Goal: Transaction & Acquisition: Purchase product/service

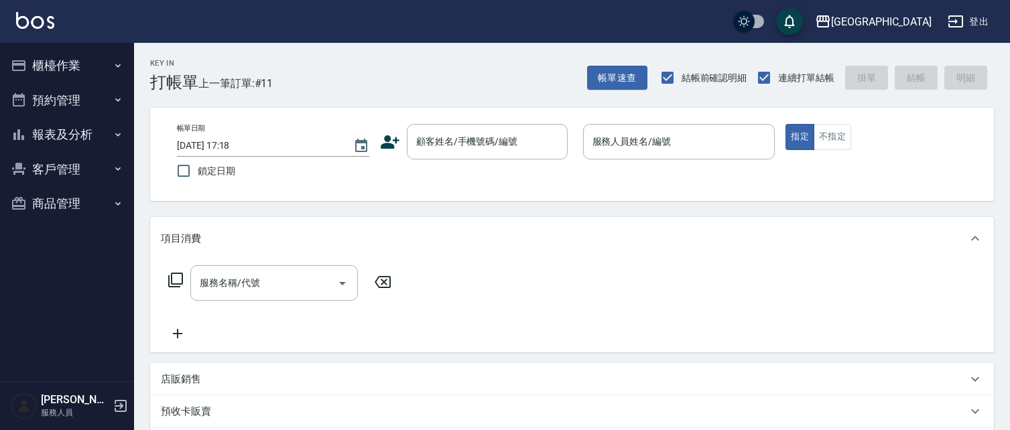
scroll to position [64, 0]
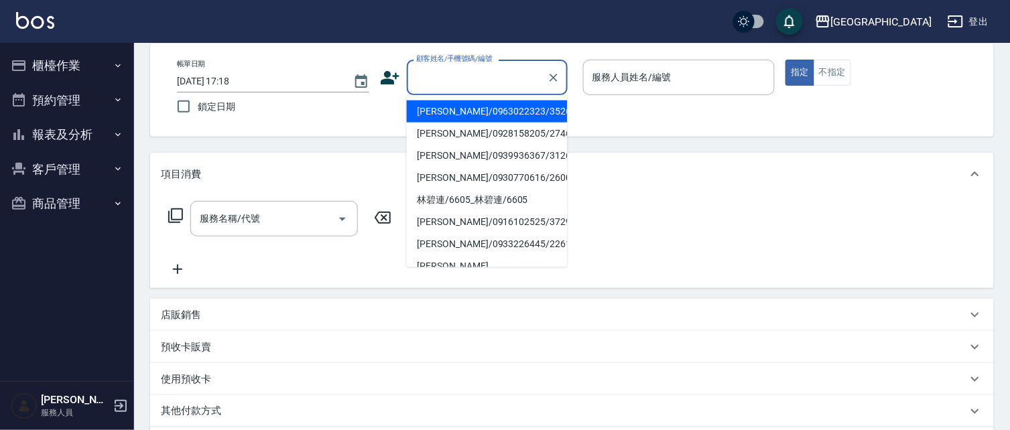
click at [429, 82] on input "顧客姓名/手機號碼/編號" at bounding box center [477, 77] width 129 height 23
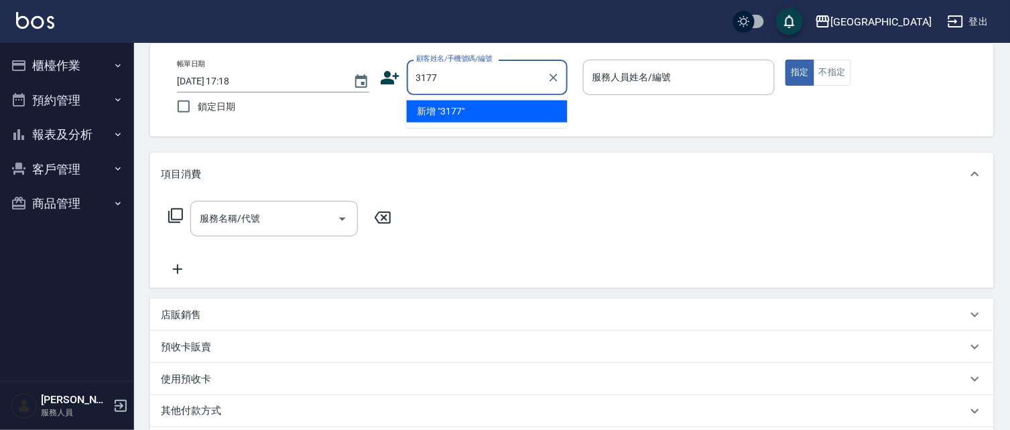
type input "3177"
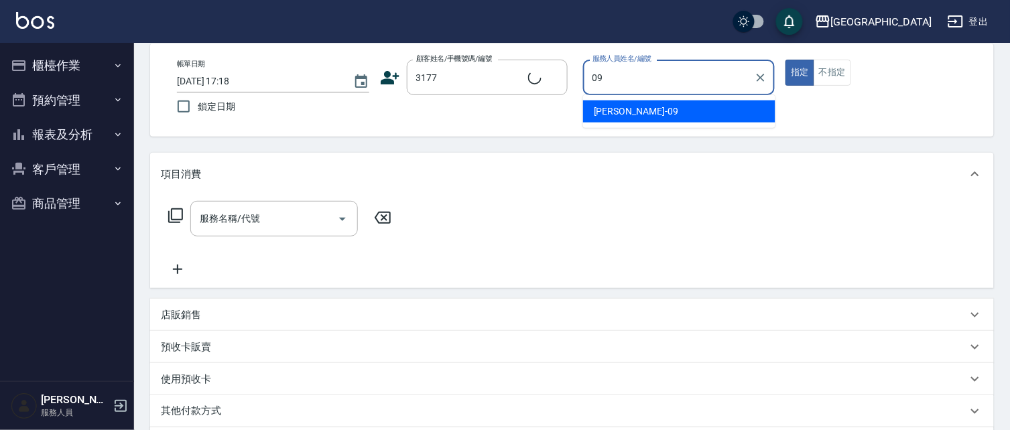
type input "09"
type button "true"
type input "[PERSON_NAME]/3177/3177"
type input "[PERSON_NAME]-09"
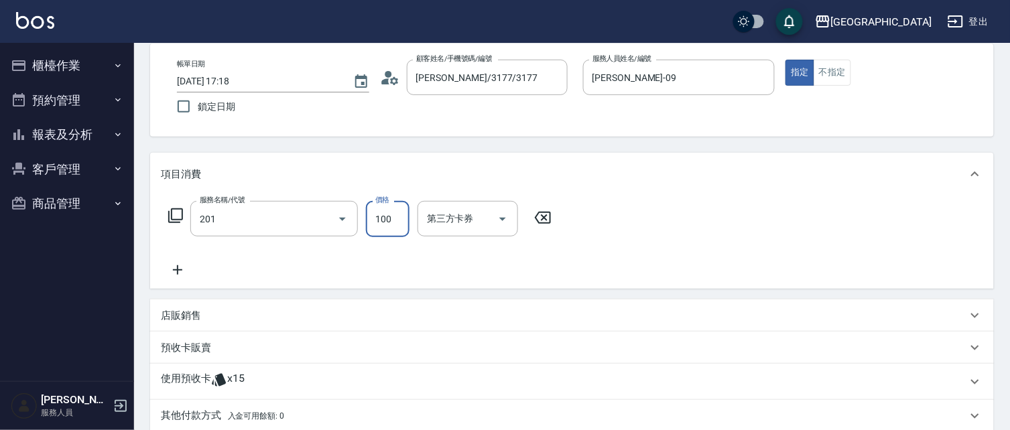
type input "洗髮[100](201)"
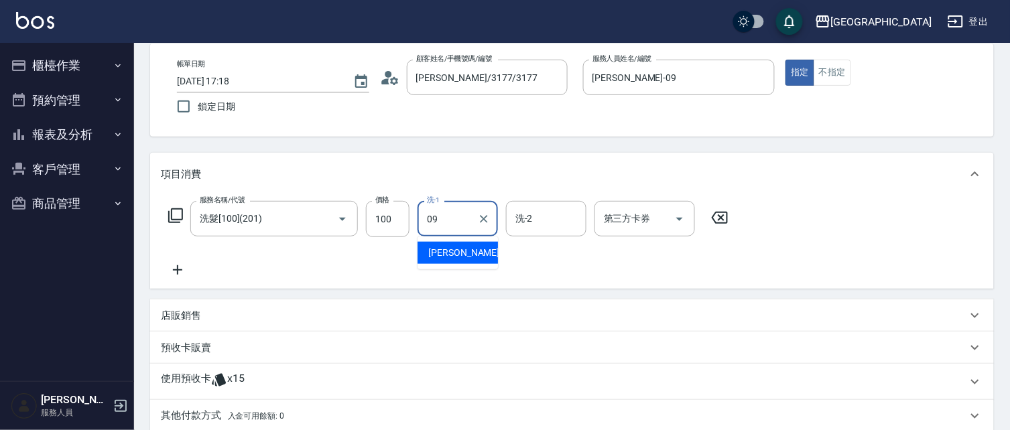
type input "[PERSON_NAME]-09"
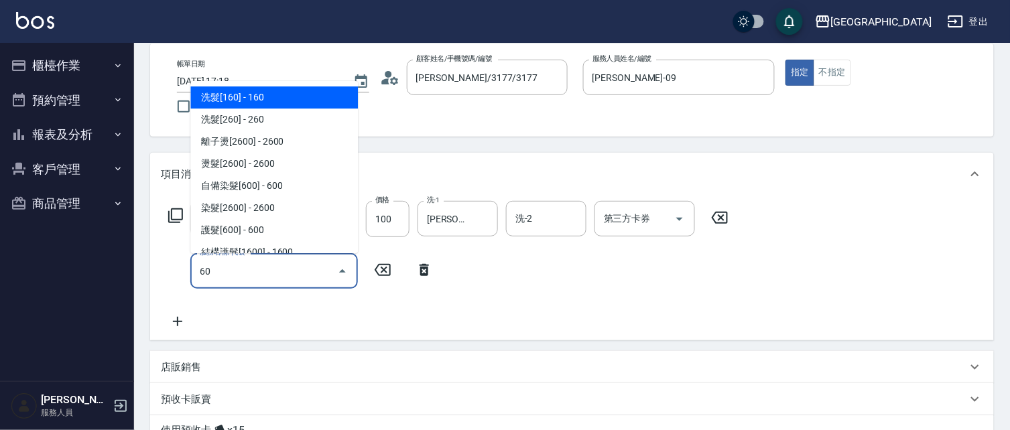
type input "604"
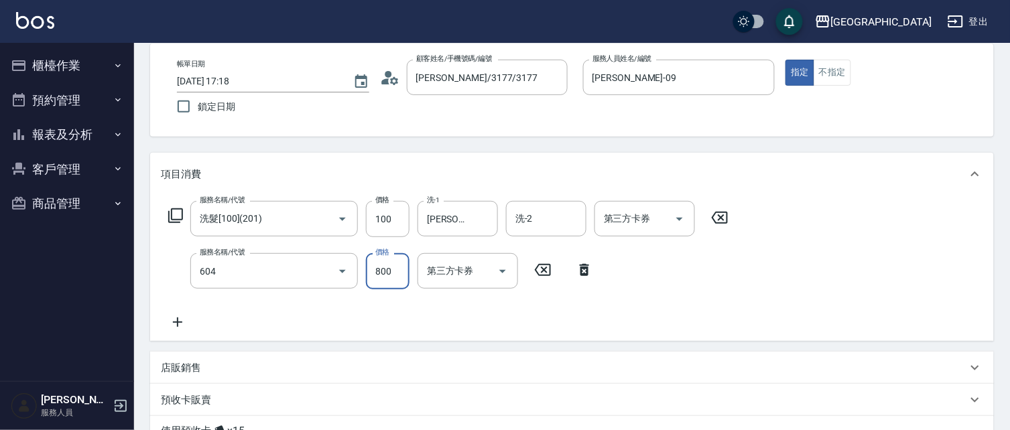
type input "護髮[800](604)"
type input "950"
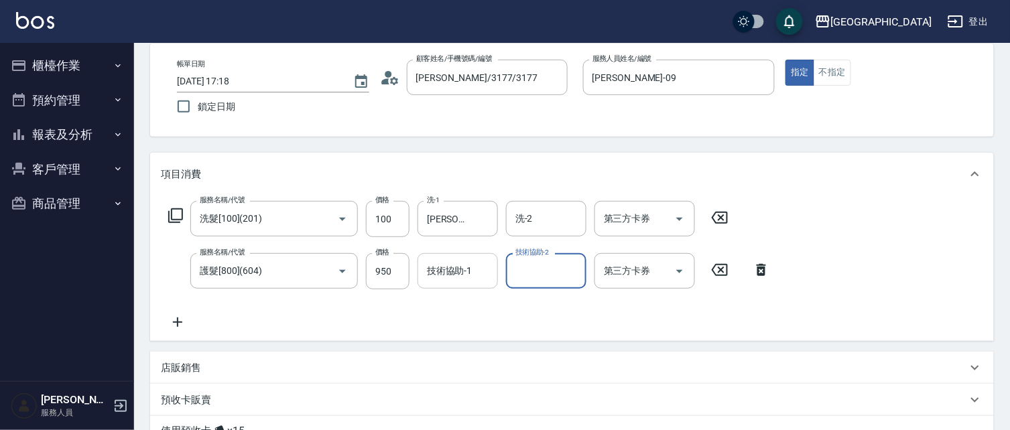
drag, startPoint x: 446, startPoint y: 286, endPoint x: 445, endPoint y: 263, distance: 23.5
click at [450, 268] on div "技術協助-1" at bounding box center [457, 271] width 80 height 36
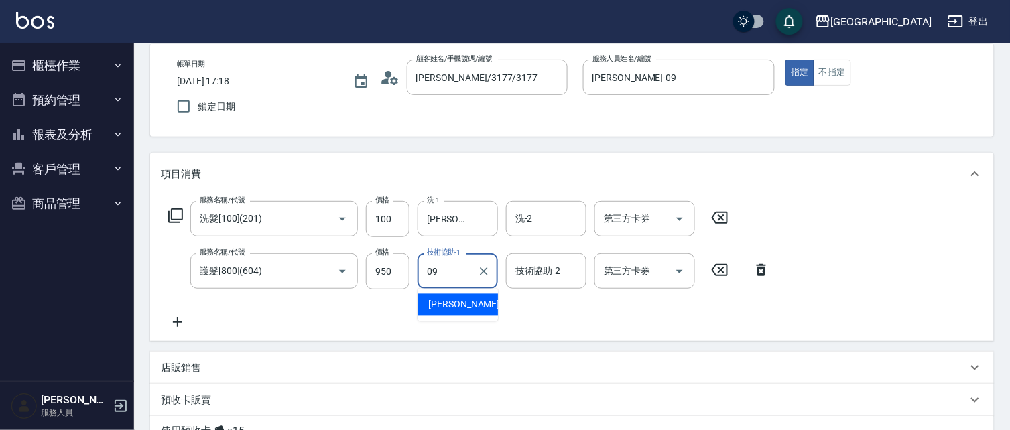
type input "[PERSON_NAME]-09"
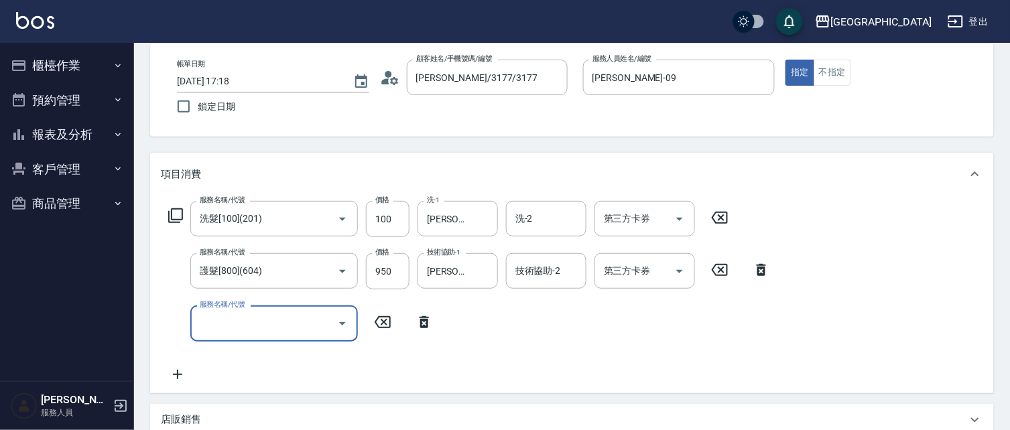
type input "[DATE] 17:59"
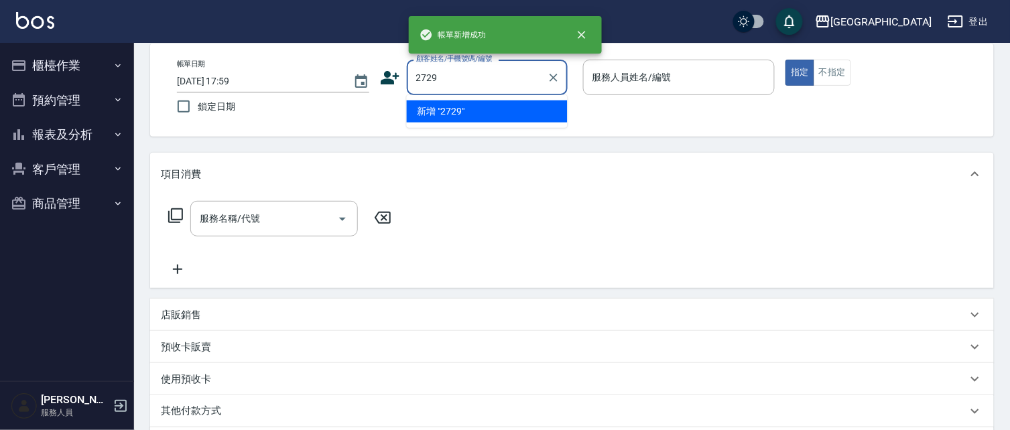
type input "2729"
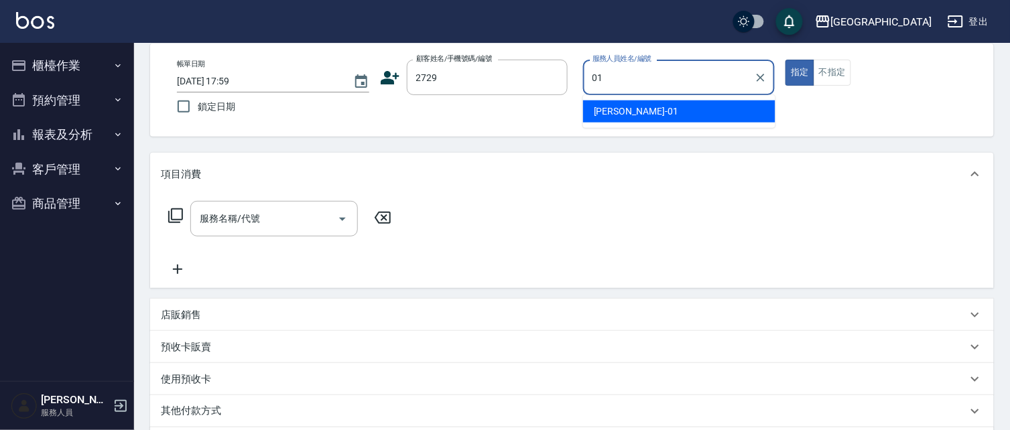
type input "[PERSON_NAME]-01"
type input "[PERSON_NAME]/0936965247/2729"
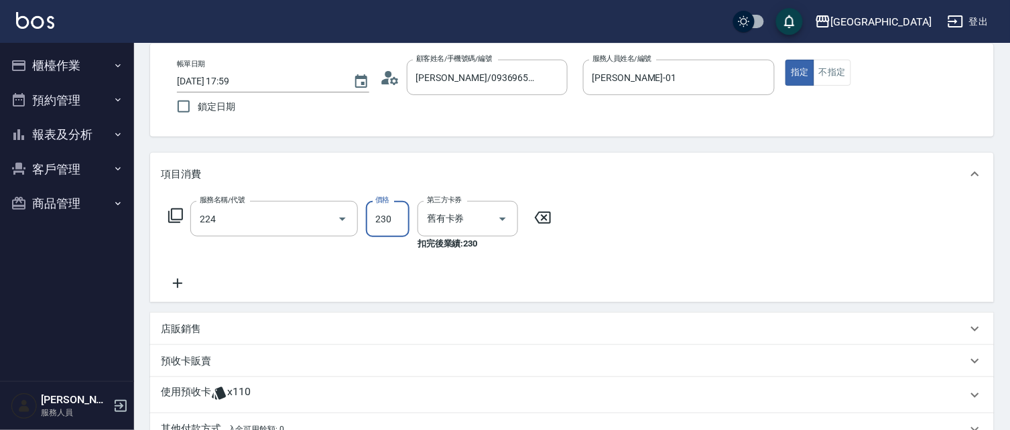
type input "洗髮(卡)230(224)"
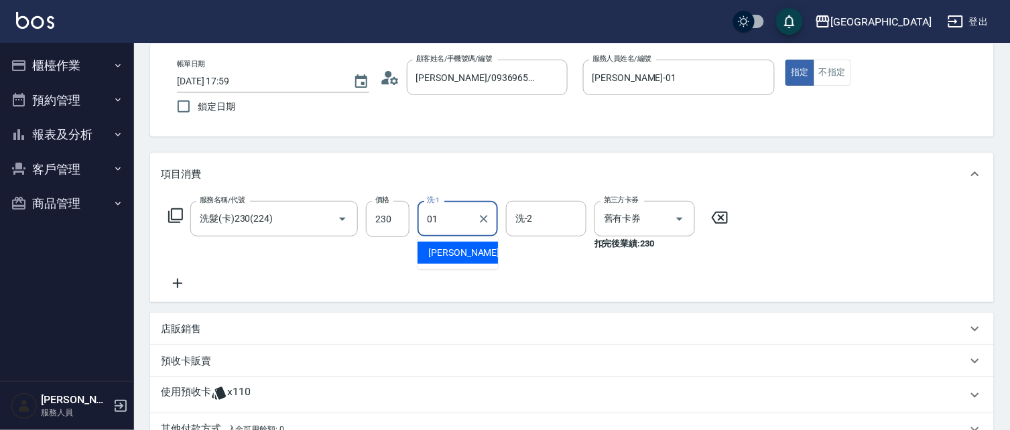
type input "[PERSON_NAME]-01"
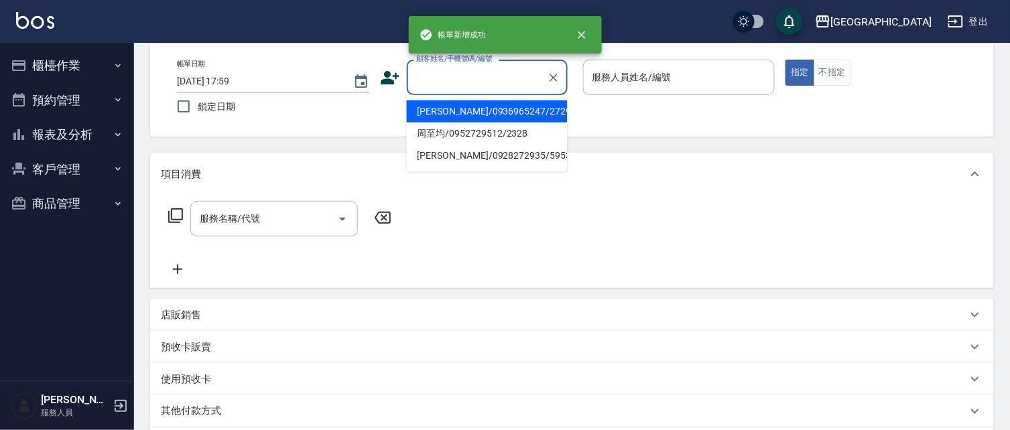
click at [498, 81] on input "顧客姓名/手機號碼/編號" at bounding box center [477, 77] width 129 height 23
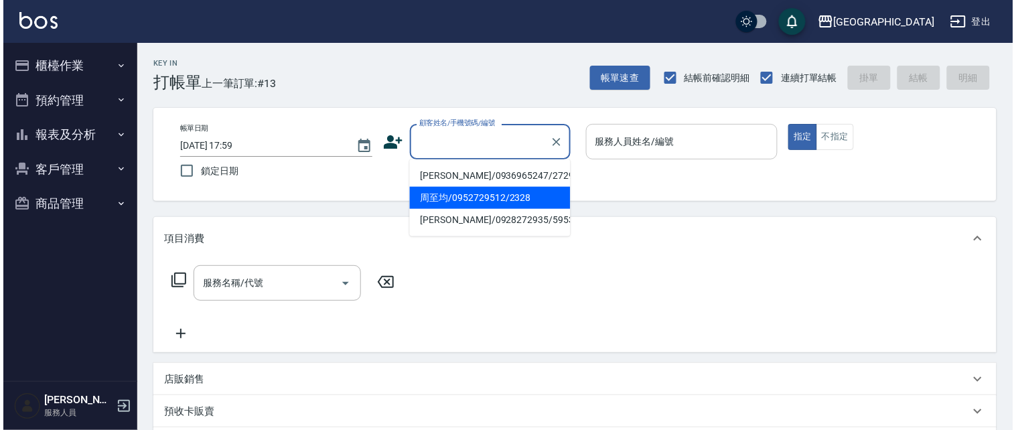
scroll to position [0, 0]
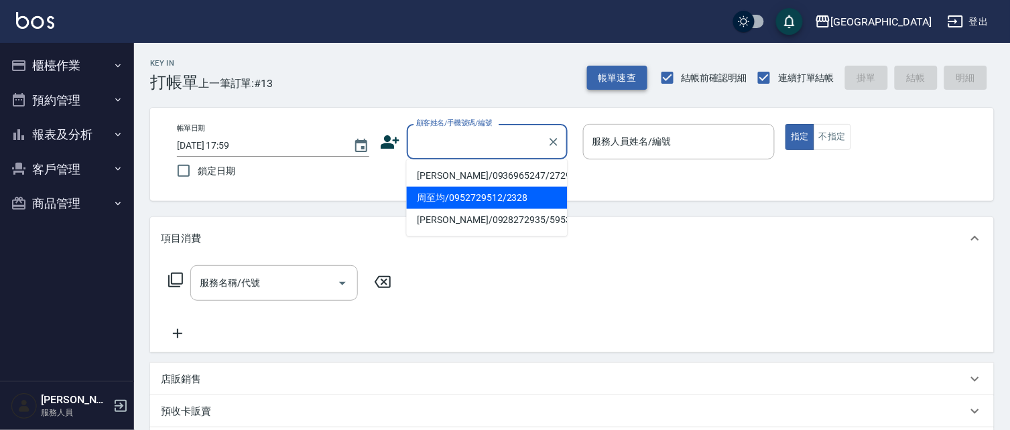
click at [614, 81] on button "帳單速查" at bounding box center [617, 78] width 60 height 25
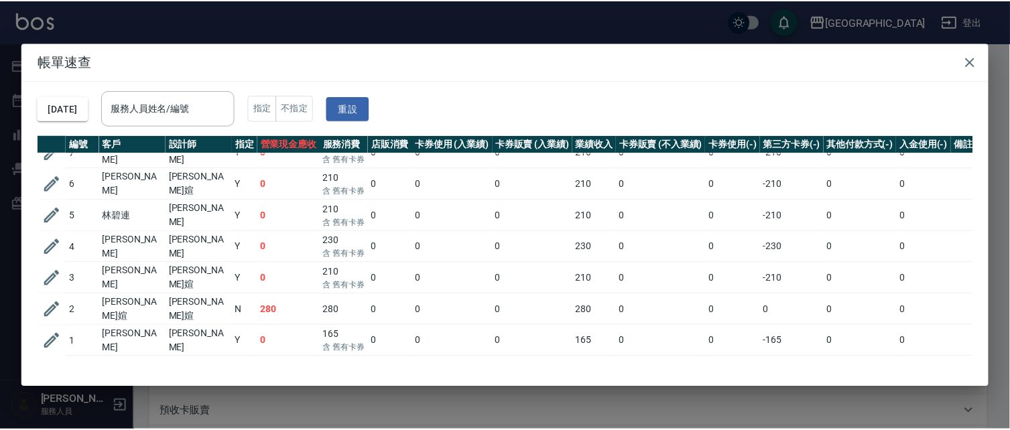
scroll to position [206, 0]
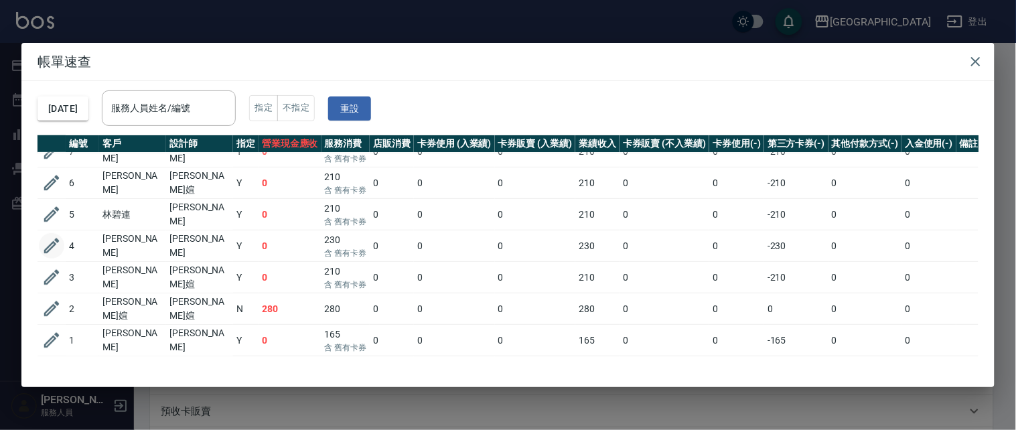
click at [45, 236] on icon "button" at bounding box center [52, 246] width 20 height 20
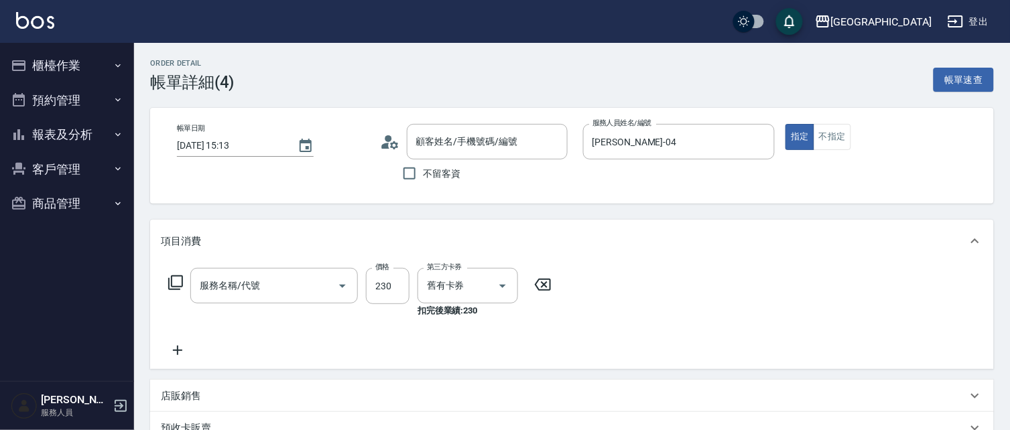
type input "[DATE] 15:13"
type input "[PERSON_NAME]-04"
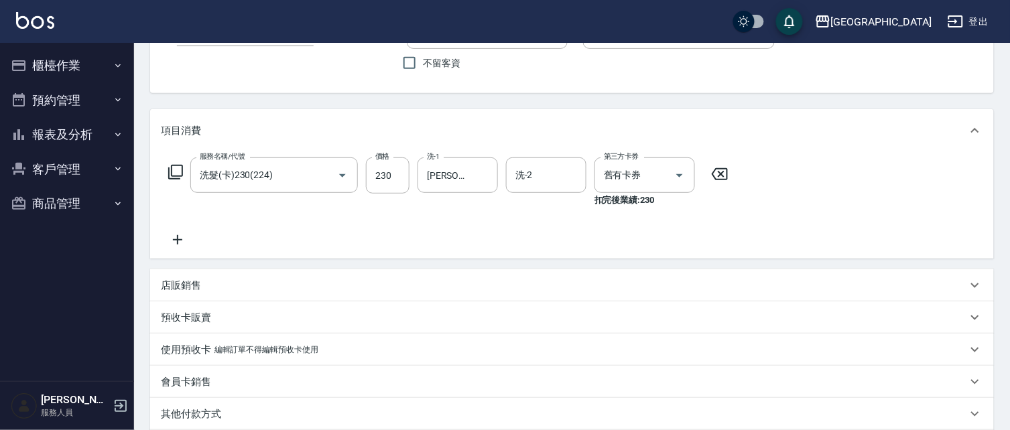
type input "洗髮(卡)230(224)"
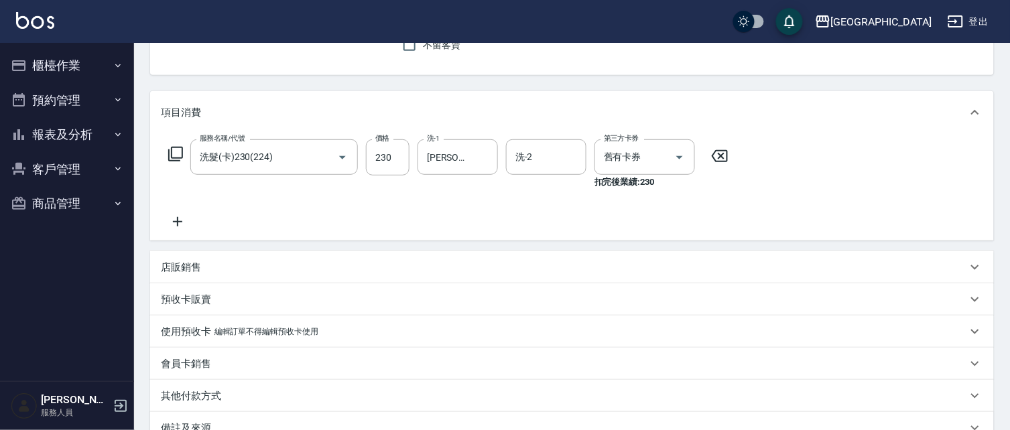
type input "[PERSON_NAME]/0916102525/3729"
click at [199, 271] on p "店販銷售" at bounding box center [181, 268] width 40 height 14
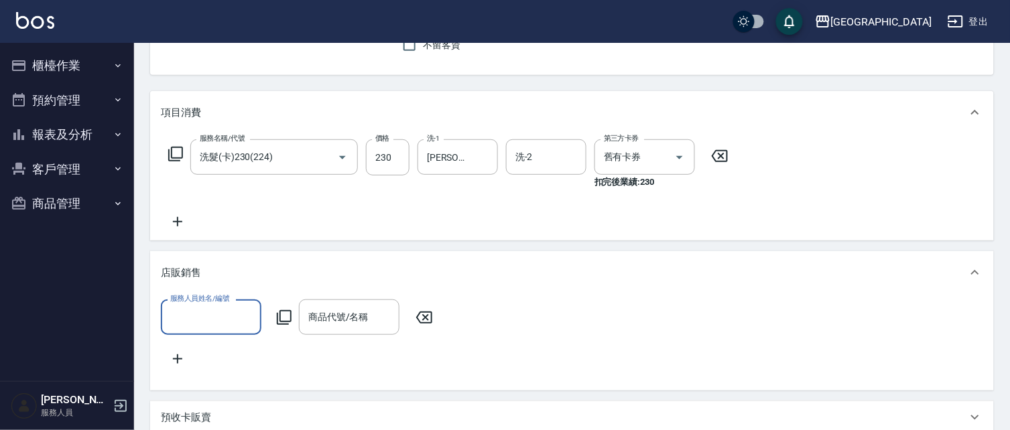
scroll to position [0, 0]
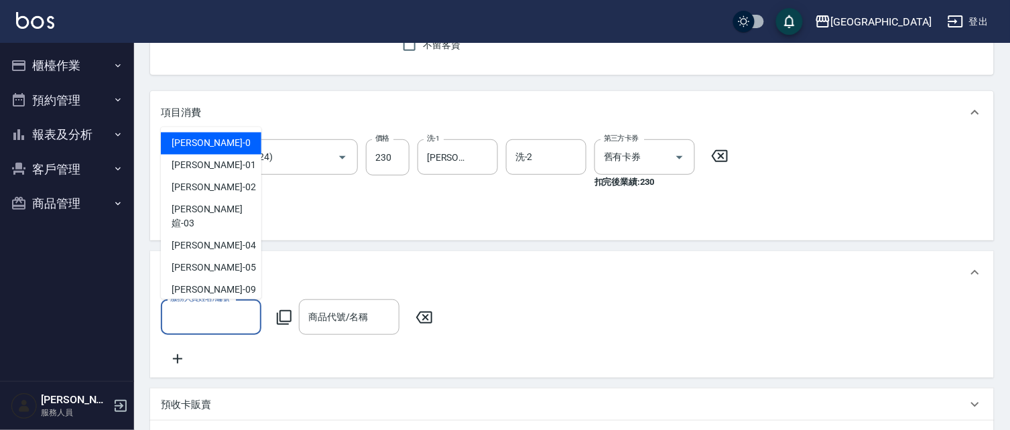
click at [204, 326] on input "服務人員姓名/編號" at bounding box center [211, 317] width 88 height 23
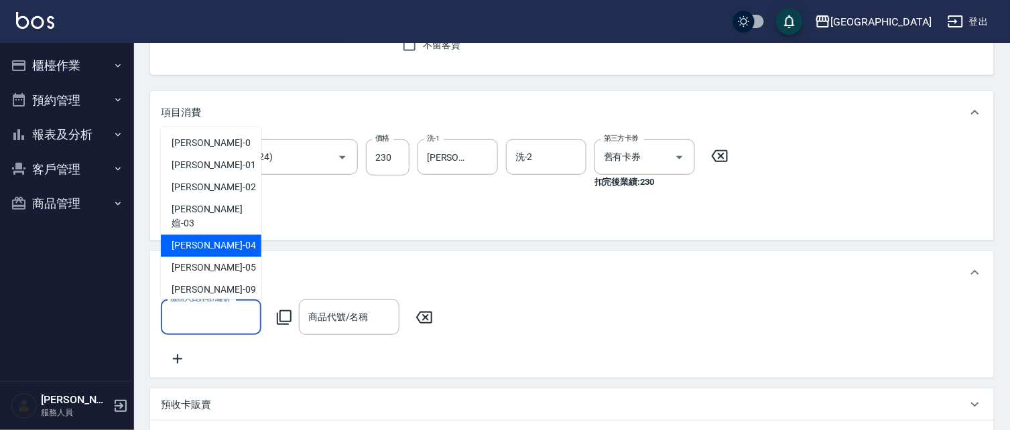
click at [230, 235] on div "[PERSON_NAME]-04" at bounding box center [211, 246] width 101 height 22
type input "[PERSON_NAME]-04"
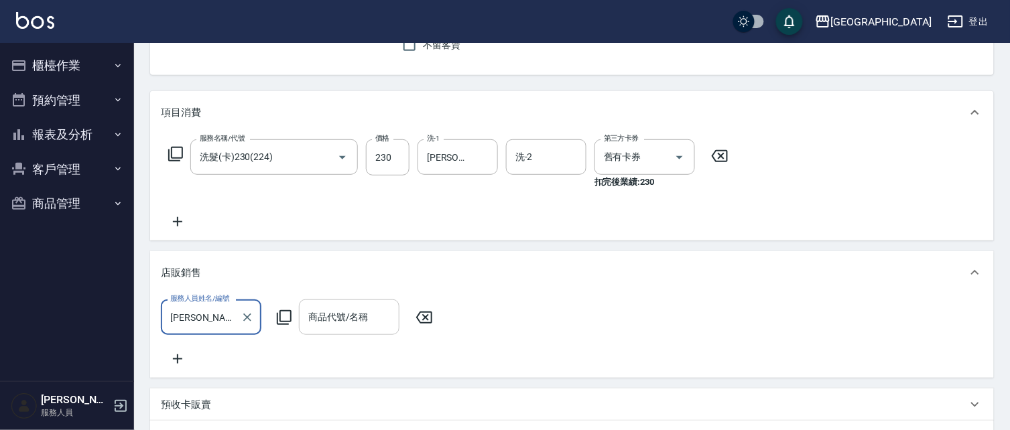
click at [350, 326] on input "商品代號/名稱" at bounding box center [349, 317] width 88 height 23
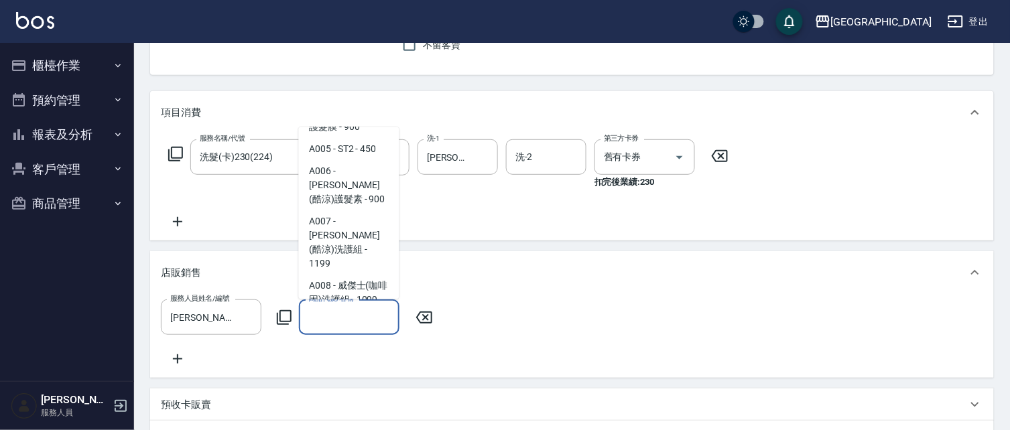
scroll to position [155, 0]
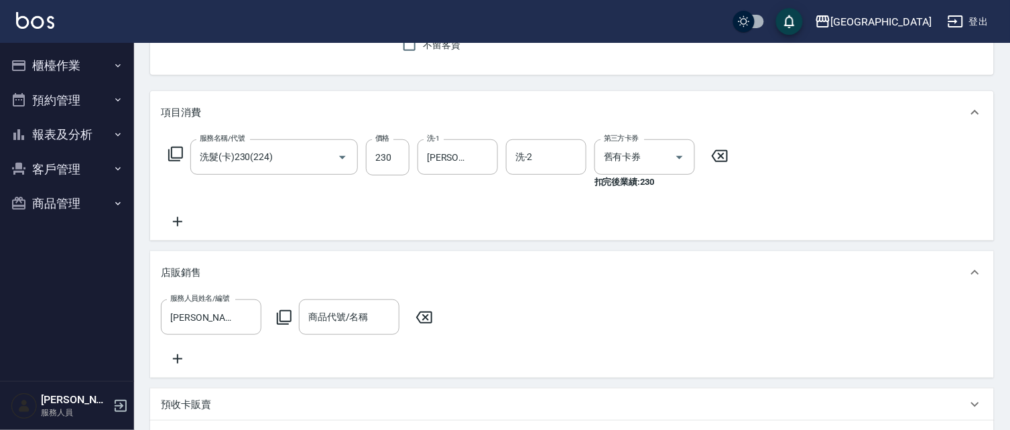
click at [286, 322] on icon at bounding box center [284, 318] width 16 height 16
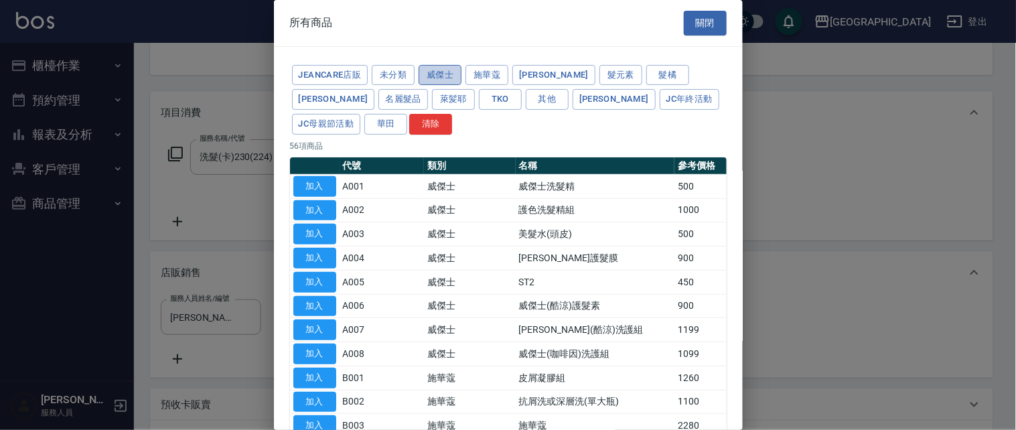
click at [448, 78] on button "威傑士" at bounding box center [440, 75] width 43 height 21
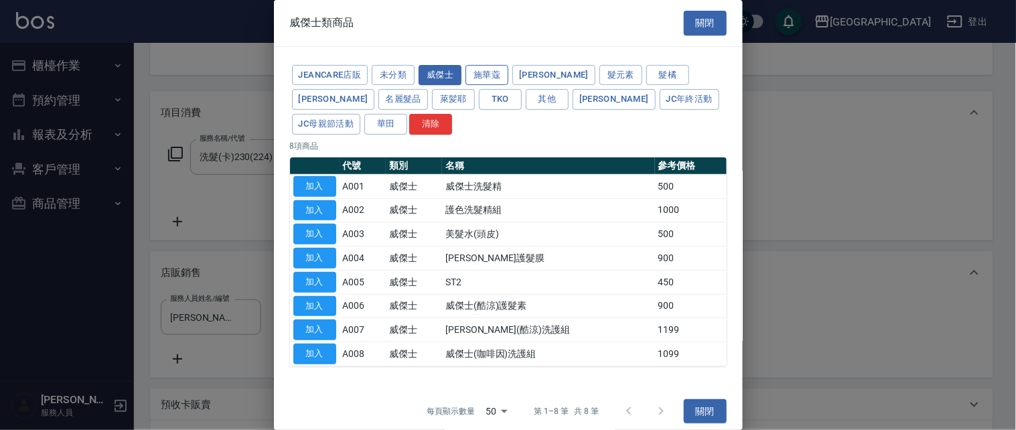
drag, startPoint x: 541, startPoint y: 70, endPoint x: 486, endPoint y: 74, distance: 55.0
click at [541, 70] on button "[PERSON_NAME]" at bounding box center [554, 75] width 83 height 21
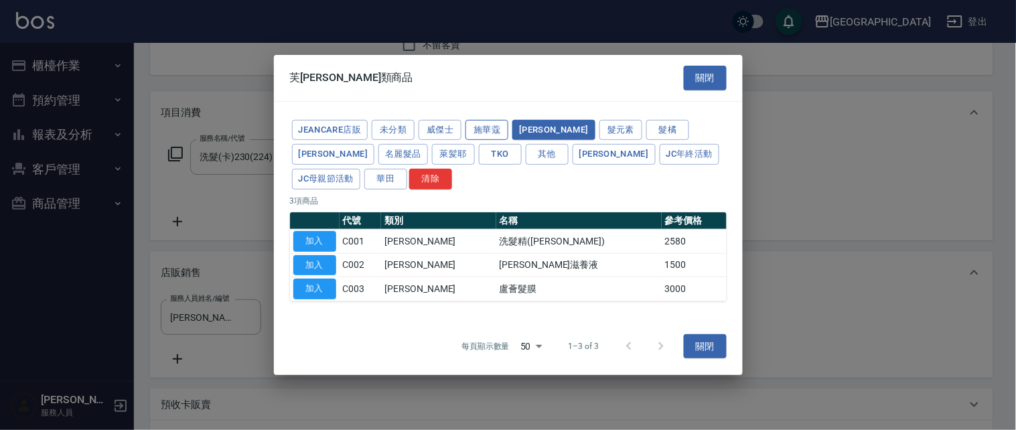
click at [480, 75] on div "芙[PERSON_NAME]類商品 關閉" at bounding box center [508, 78] width 469 height 46
drag, startPoint x: 444, startPoint y: 127, endPoint x: 414, endPoint y: 129, distance: 30.2
click at [443, 127] on button "威傑士" at bounding box center [440, 129] width 43 height 21
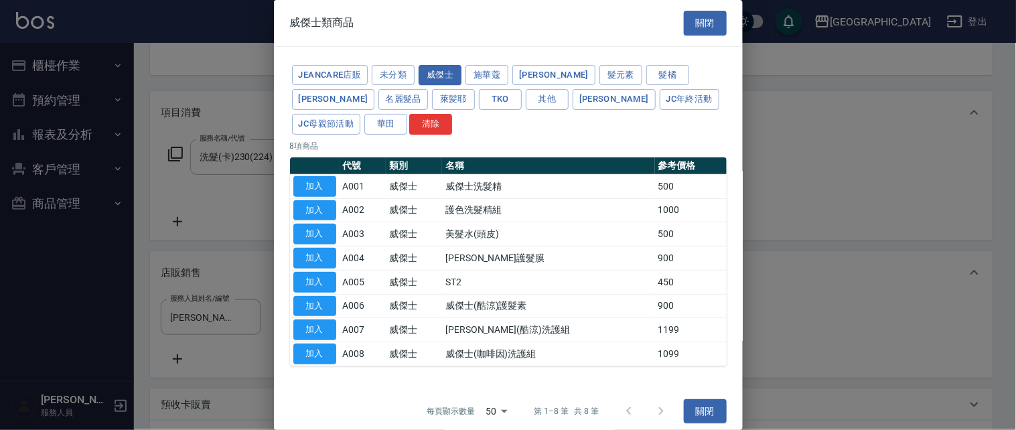
click at [402, 131] on div "JeanCare店販 未分類 威傑士 [PERSON_NAME] 髮元素 髮[PERSON_NAME] 名麗髮品 萊髪耶 TKO 其他 [PERSON_NAM…" at bounding box center [508, 100] width 437 height 74
click at [399, 78] on button "未分類" at bounding box center [393, 75] width 43 height 21
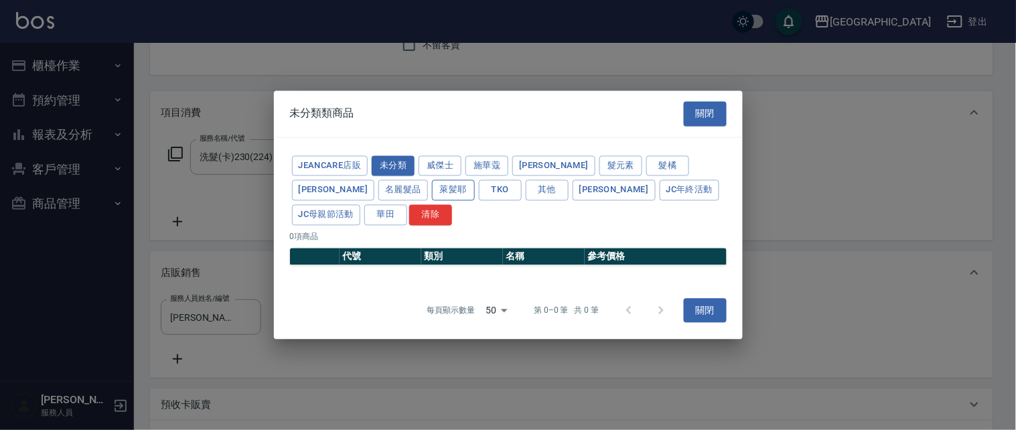
click at [432, 191] on button "萊髪耶" at bounding box center [453, 190] width 43 height 21
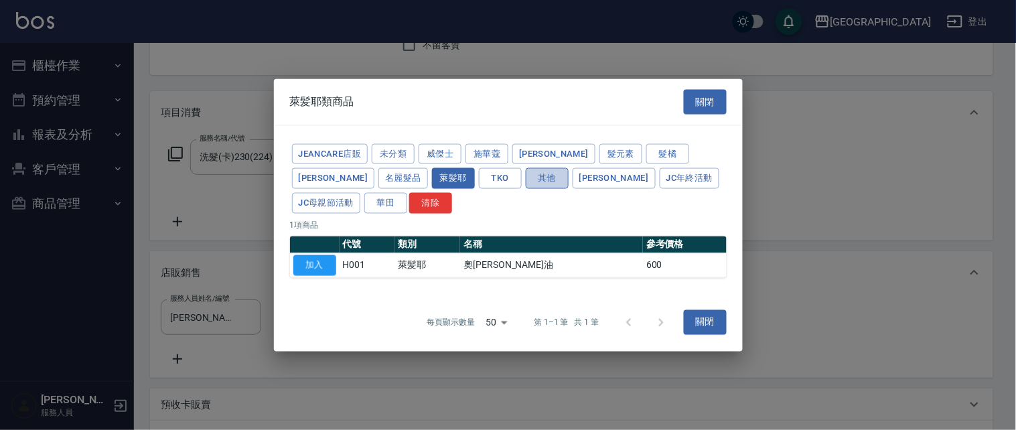
click at [526, 184] on button "其他" at bounding box center [547, 178] width 43 height 21
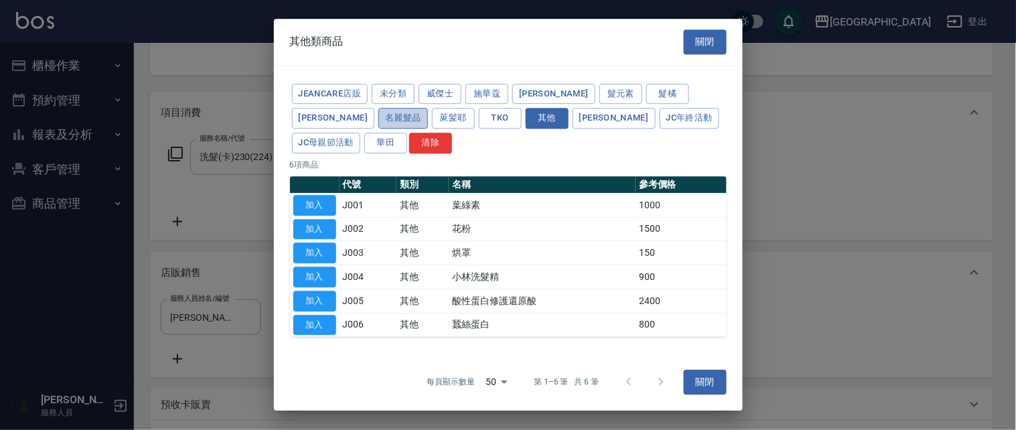
click at [379, 124] on button "名麗髮品" at bounding box center [404, 119] width 50 height 21
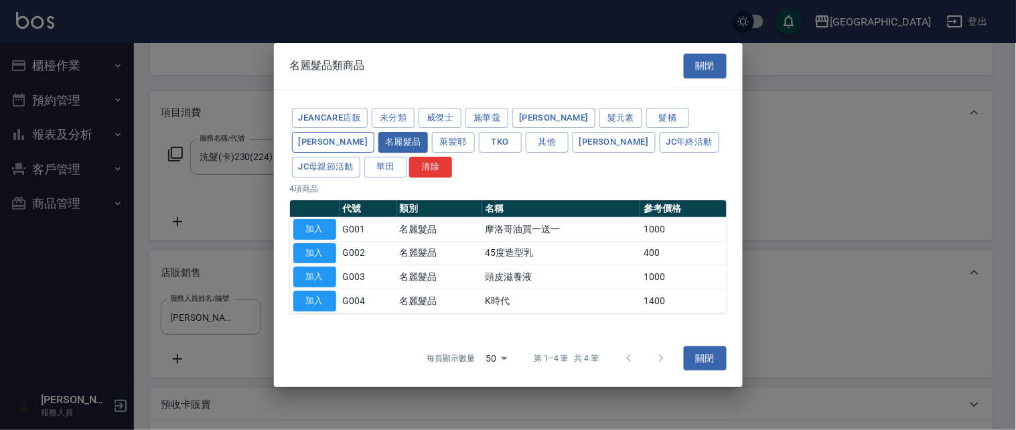
click at [375, 132] on button "[PERSON_NAME]" at bounding box center [333, 142] width 83 height 21
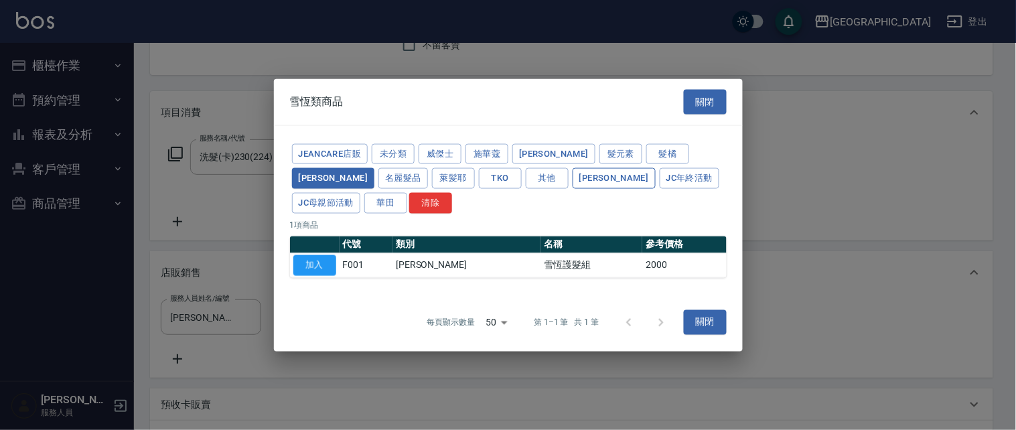
click at [573, 181] on button "[PERSON_NAME]" at bounding box center [614, 178] width 83 height 21
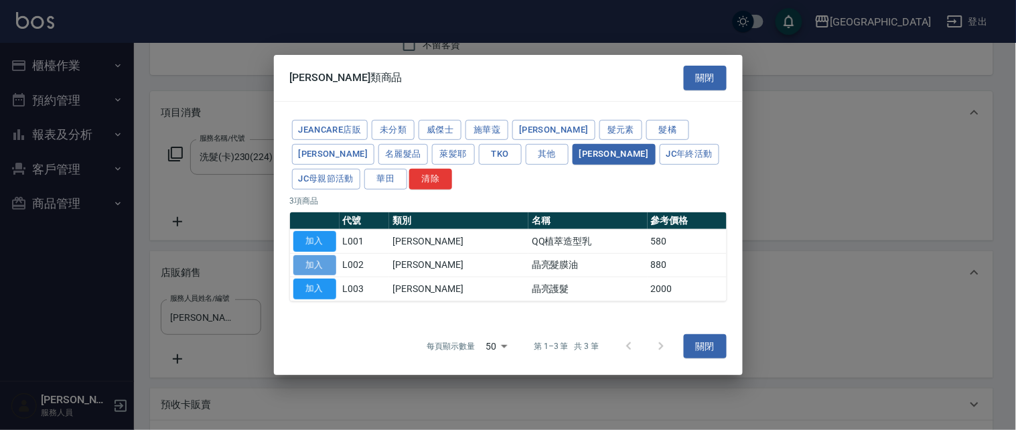
click at [316, 257] on button "加入" at bounding box center [314, 265] width 43 height 21
type input "晶亮髮膜油"
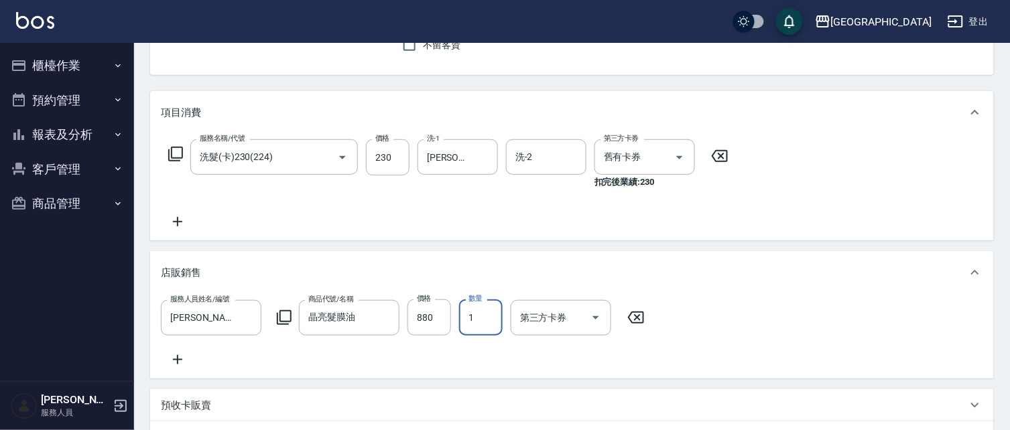
type input "0"
type input "880"
type input "5"
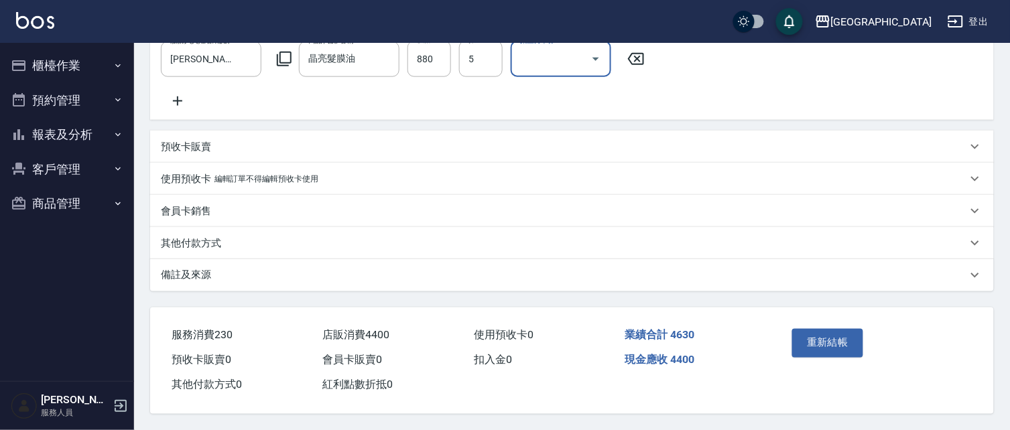
scroll to position [404, 0]
click at [829, 339] on button "重新結帳" at bounding box center [827, 343] width 71 height 28
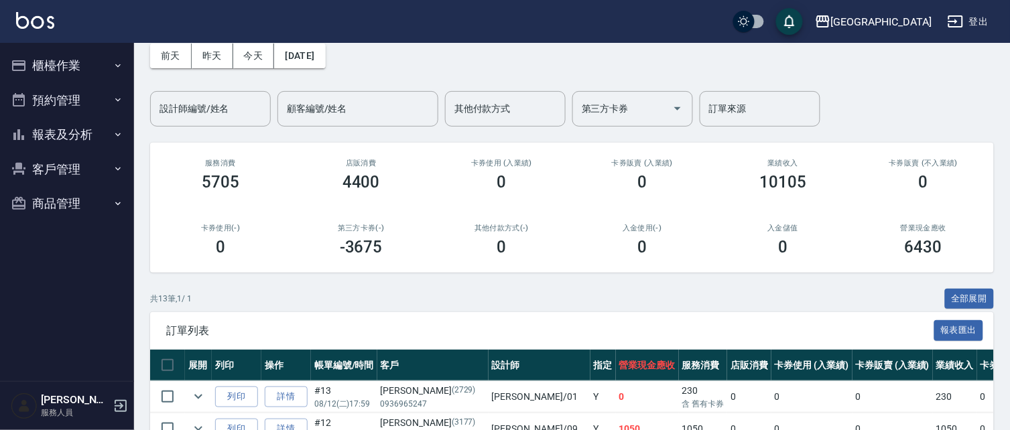
scroll to position [64, 0]
click at [24, 52] on button "櫃檯作業" at bounding box center [66, 65] width 123 height 35
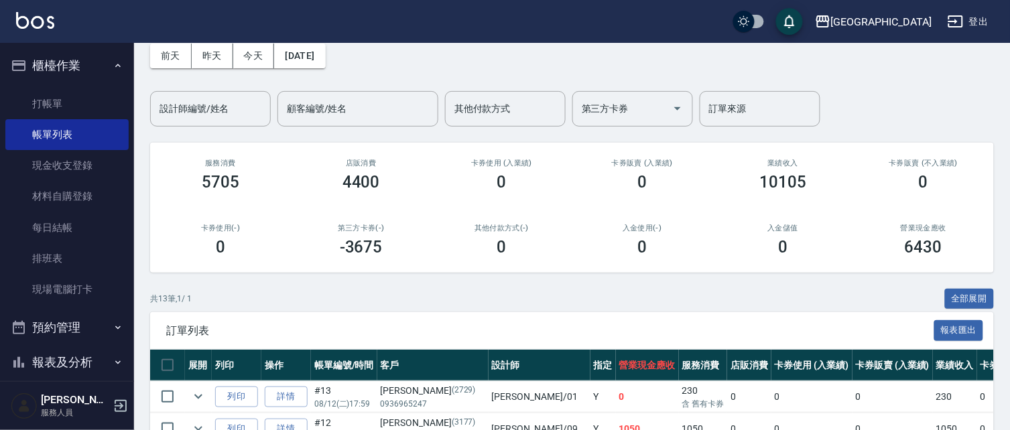
click at [64, 70] on button "櫃檯作業" at bounding box center [66, 65] width 123 height 35
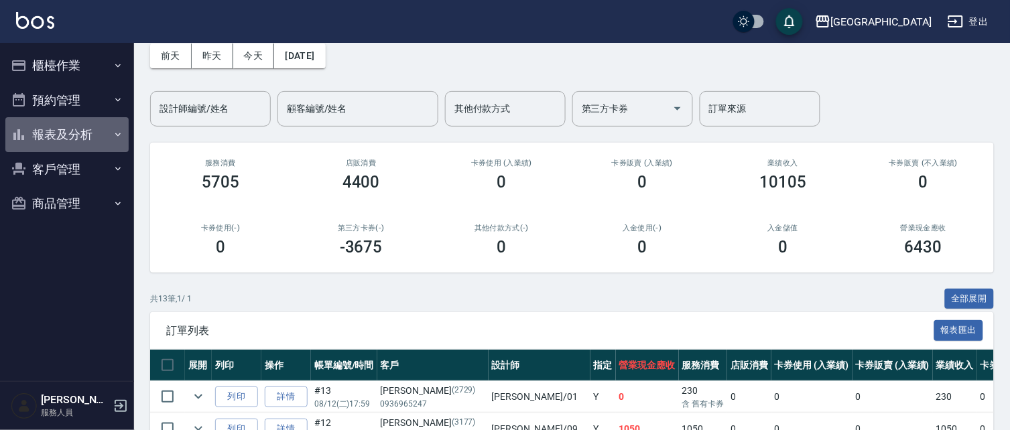
click at [83, 130] on button "報表及分析" at bounding box center [66, 134] width 123 height 35
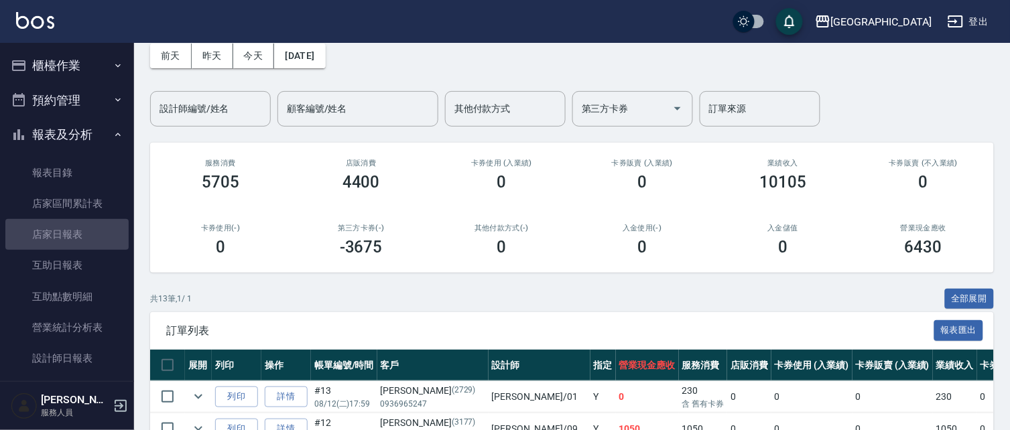
drag, startPoint x: 67, startPoint y: 225, endPoint x: 340, endPoint y: 226, distance: 272.7
click at [68, 228] on link "店家日報表" at bounding box center [66, 234] width 123 height 31
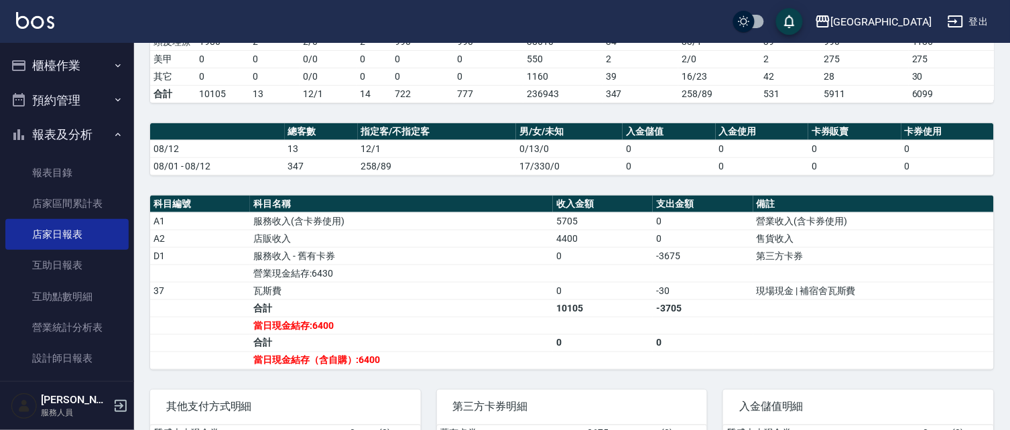
scroll to position [322, 0]
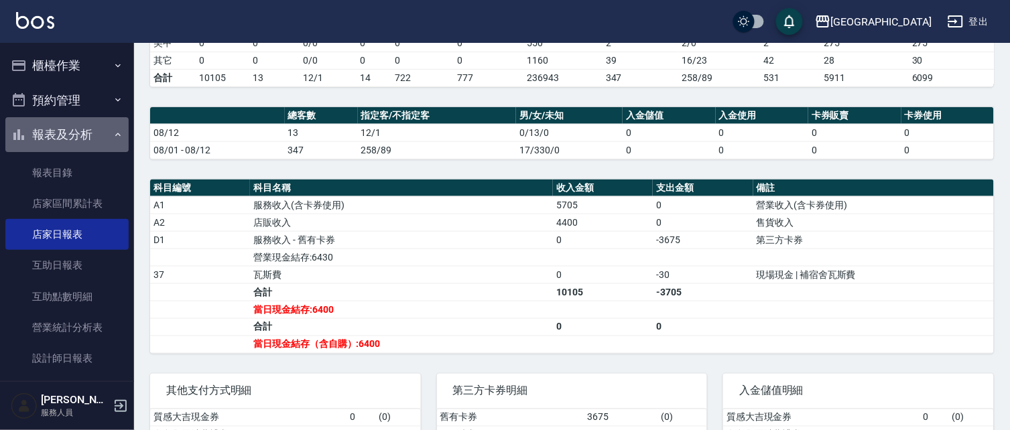
drag, startPoint x: 81, startPoint y: 129, endPoint x: 89, endPoint y: 81, distance: 48.2
click at [81, 125] on button "報表及分析" at bounding box center [66, 134] width 123 height 35
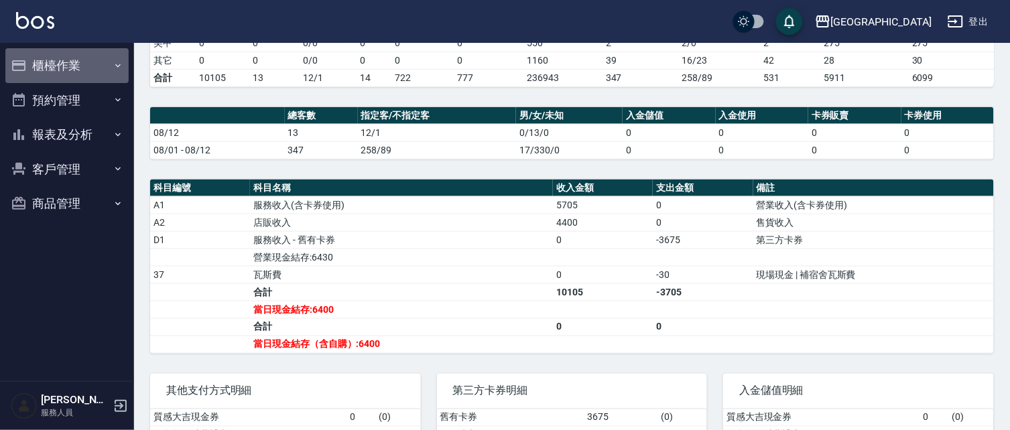
click at [88, 63] on button "櫃檯作業" at bounding box center [66, 65] width 123 height 35
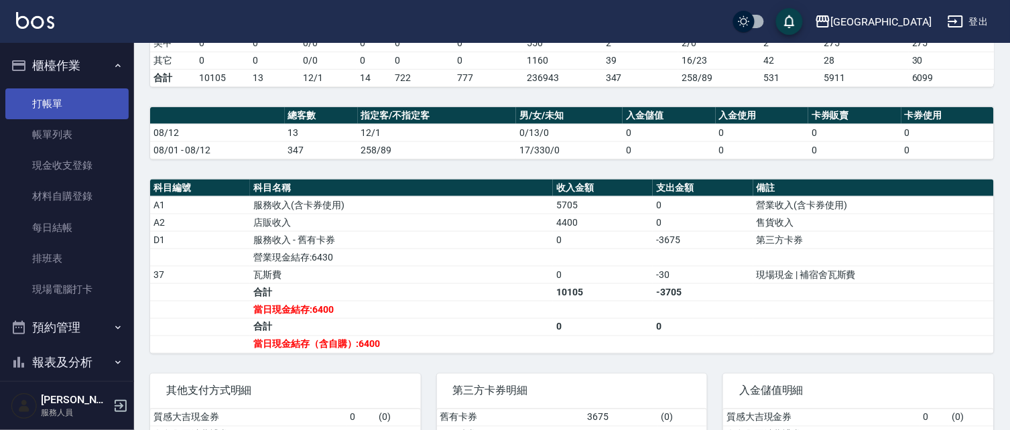
click at [76, 103] on link "打帳單" at bounding box center [66, 103] width 123 height 31
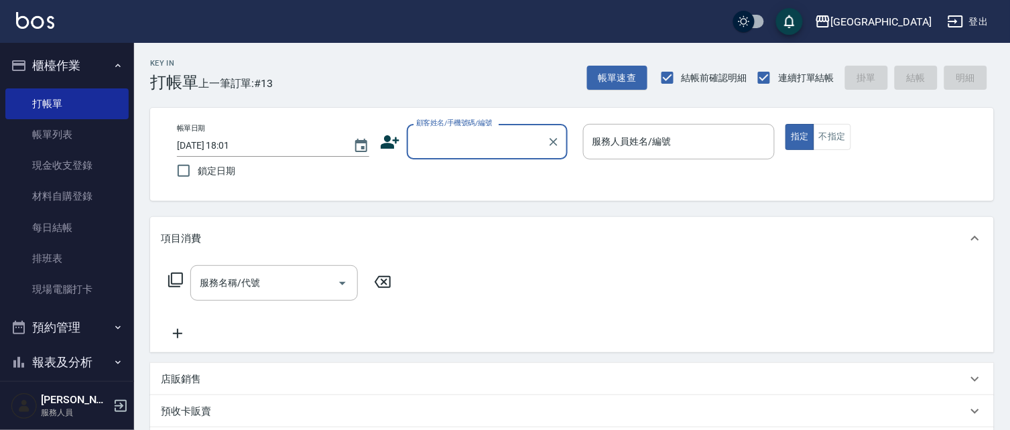
click at [86, 64] on button "櫃檯作業" at bounding box center [66, 65] width 123 height 35
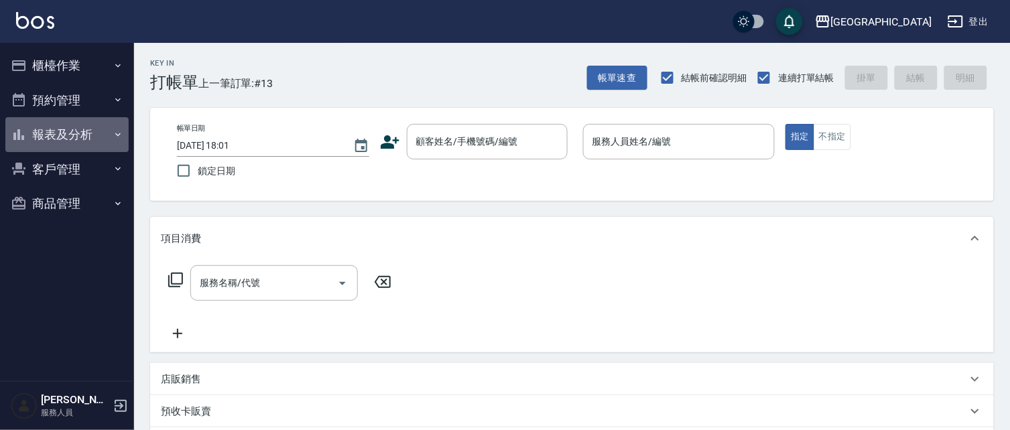
click at [85, 126] on button "報表及分析" at bounding box center [66, 134] width 123 height 35
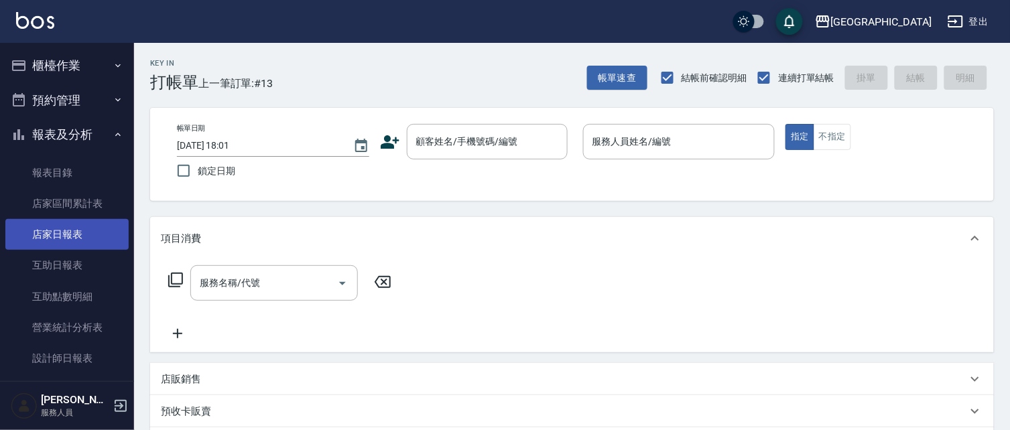
click at [63, 235] on link "店家日報表" at bounding box center [66, 234] width 123 height 31
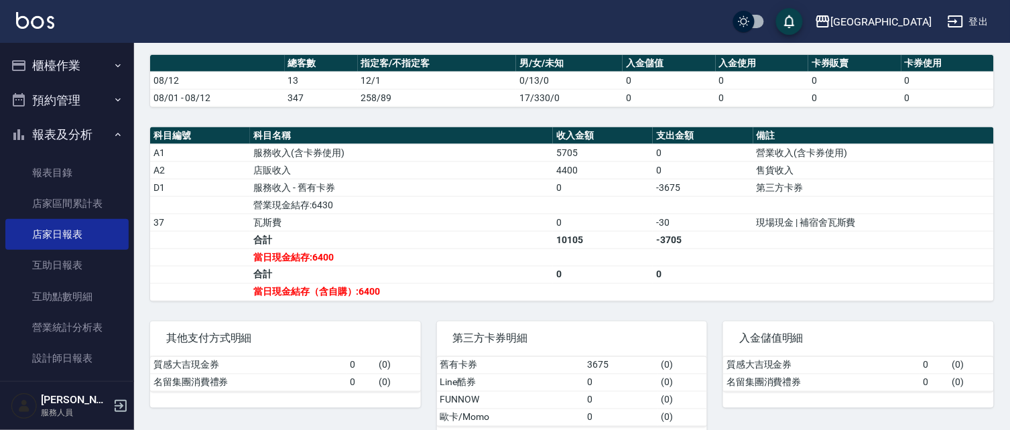
scroll to position [387, 0]
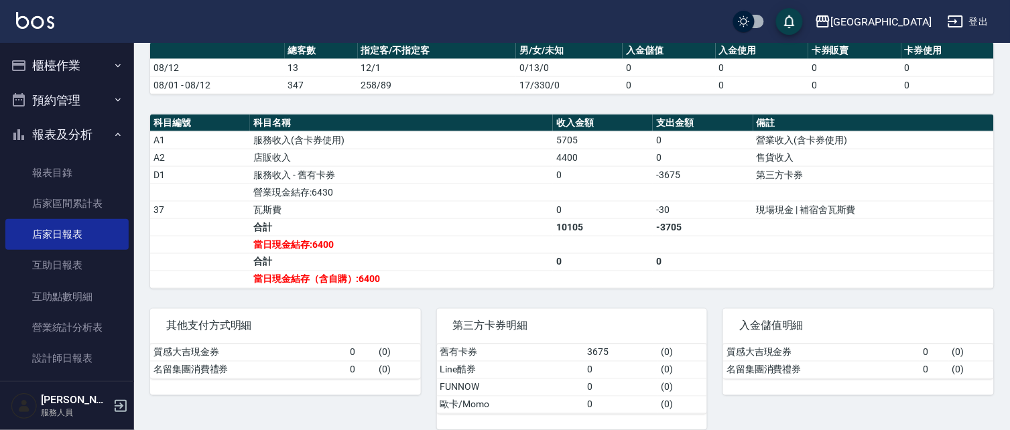
drag, startPoint x: 64, startPoint y: 64, endPoint x: 62, endPoint y: 71, distance: 7.6
click at [64, 63] on button "櫃檯作業" at bounding box center [66, 65] width 123 height 35
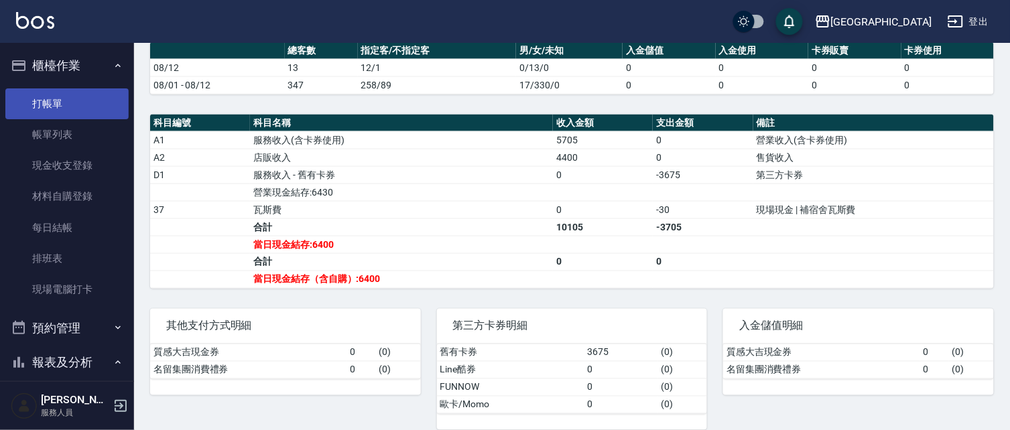
click at [56, 101] on link "打帳單" at bounding box center [66, 103] width 123 height 31
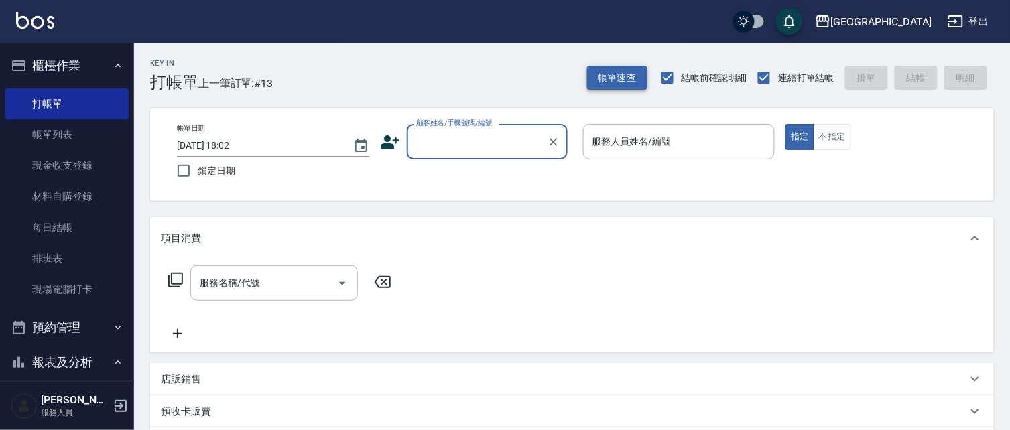
click at [618, 79] on button "帳單速查" at bounding box center [617, 78] width 60 height 25
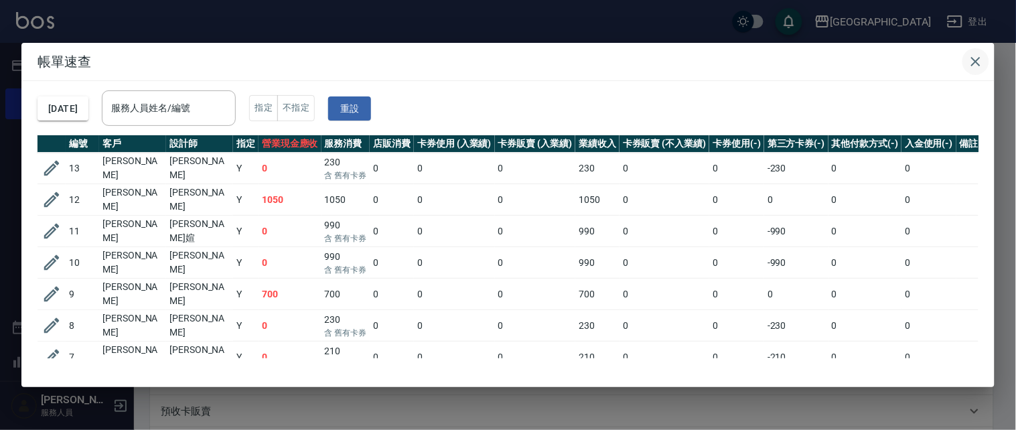
click at [974, 59] on icon "button" at bounding box center [976, 61] width 9 height 9
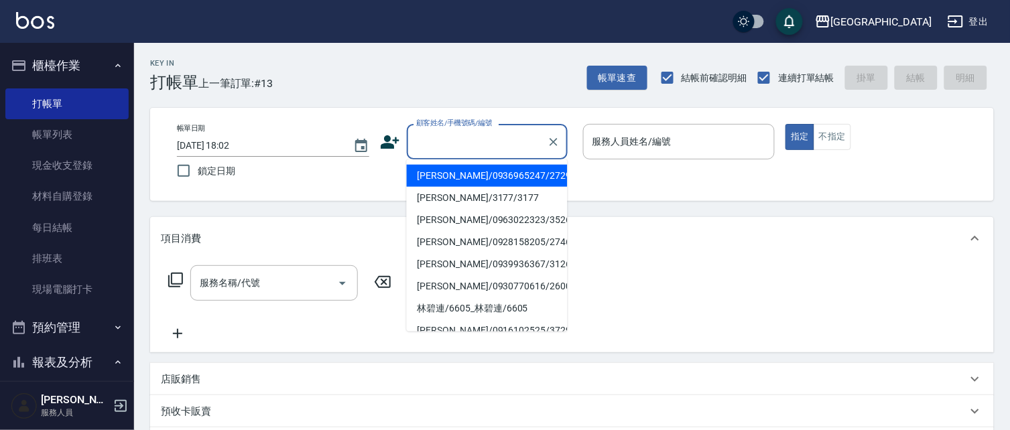
drag, startPoint x: 476, startPoint y: 146, endPoint x: 311, endPoint y: 64, distance: 184.0
click at [474, 142] on input "顧客姓名/手機號碼/編號" at bounding box center [477, 141] width 129 height 23
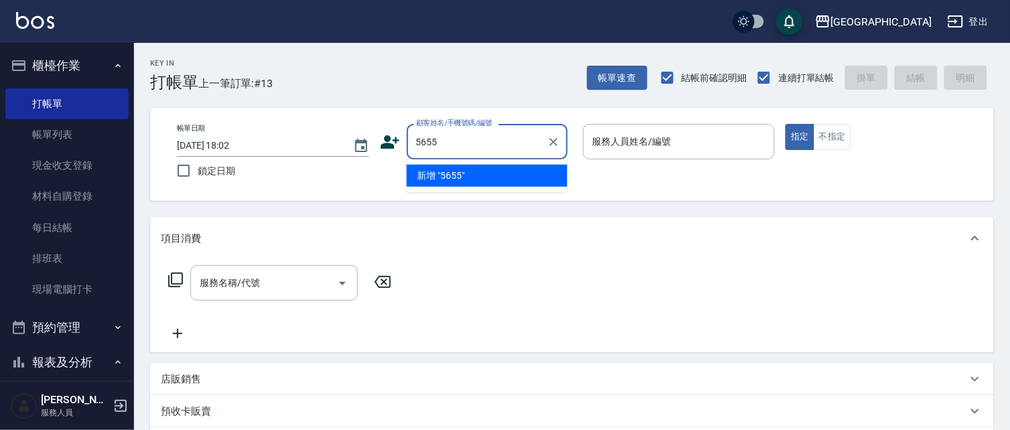
type input "5655"
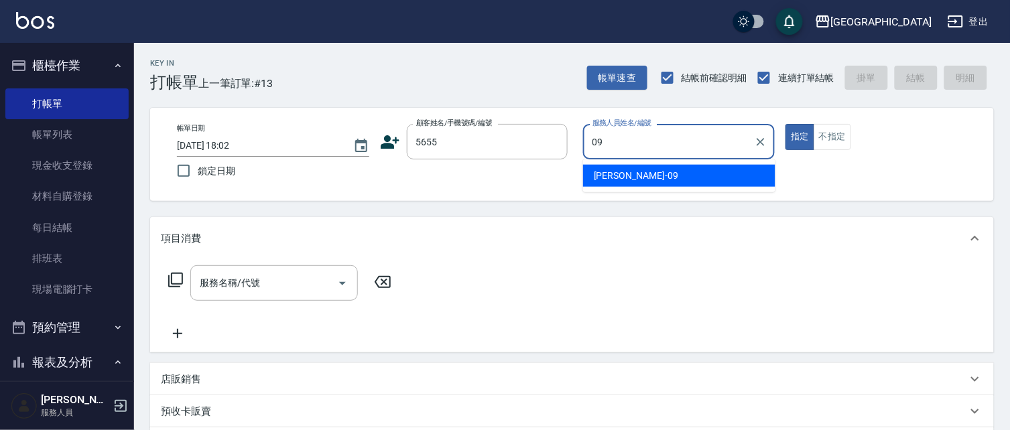
type input "[PERSON_NAME]-09"
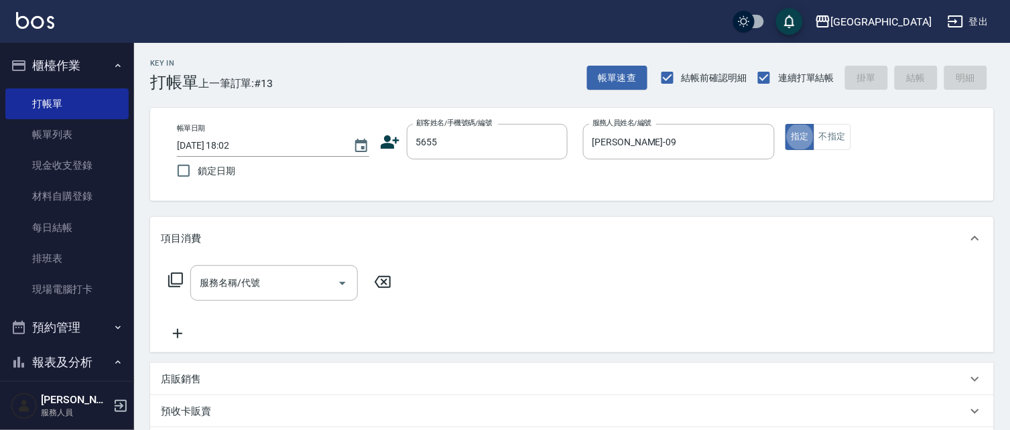
type button "true"
type input "[PERSON_NAME]/0958591766/5655"
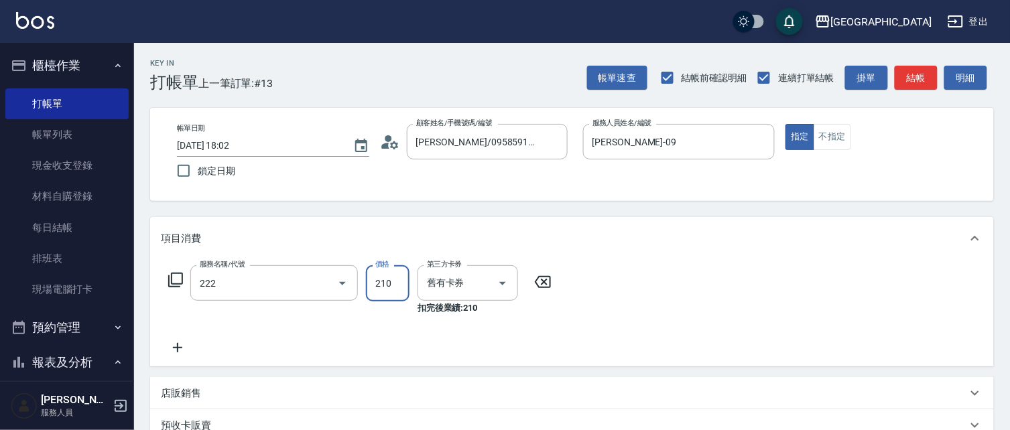
type input "洗髮卡券[210](222)"
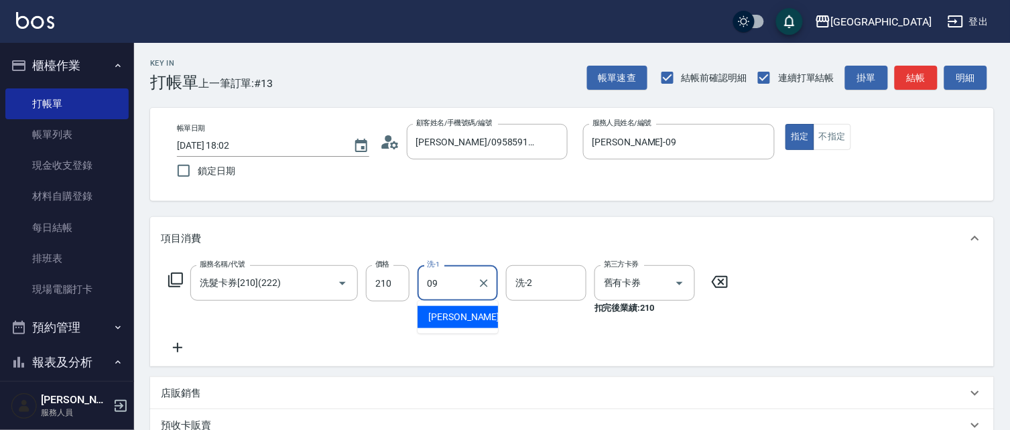
type input "[PERSON_NAME]-09"
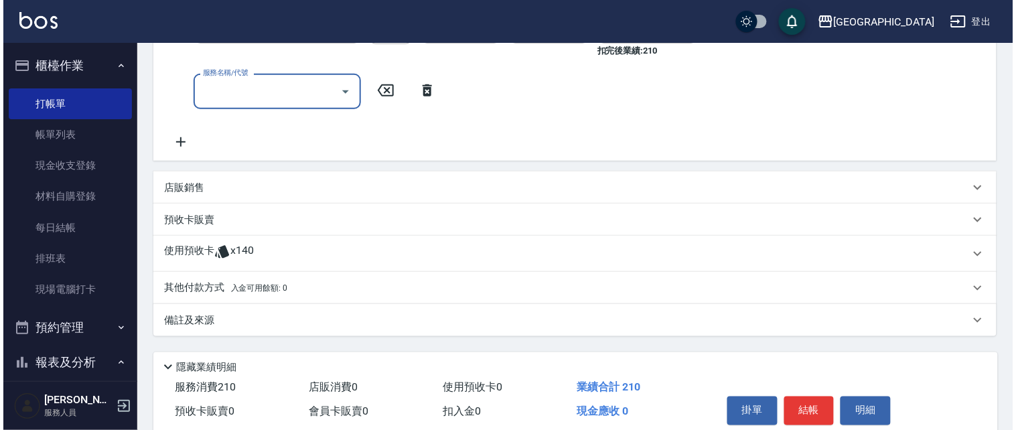
scroll to position [258, 0]
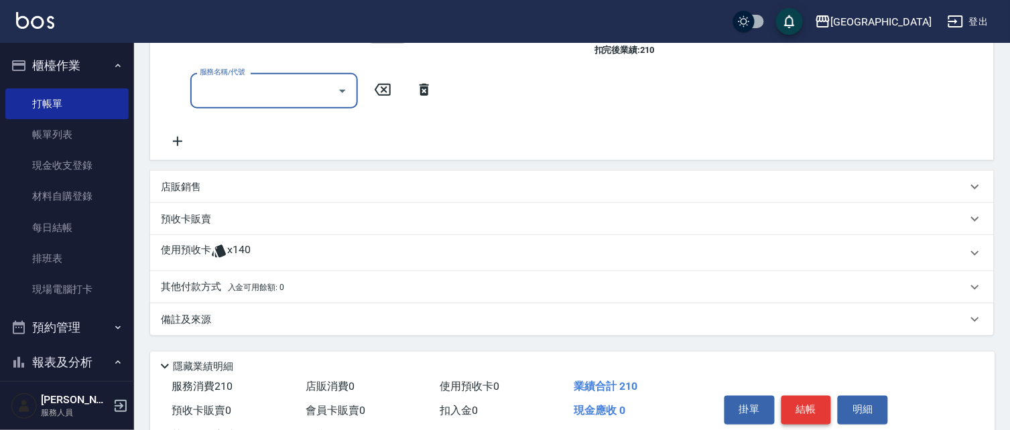
click at [811, 411] on button "結帳" at bounding box center [806, 410] width 50 height 28
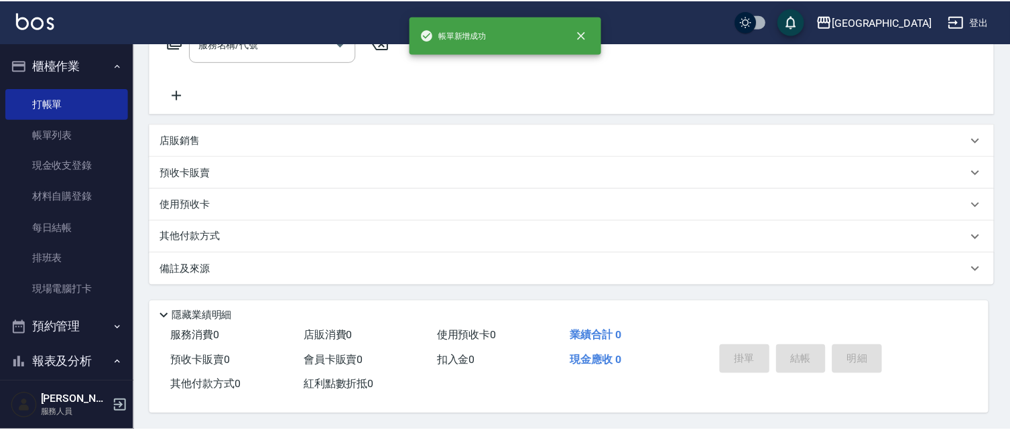
scroll to position [0, 0]
